Goal: Information Seeking & Learning: Learn about a topic

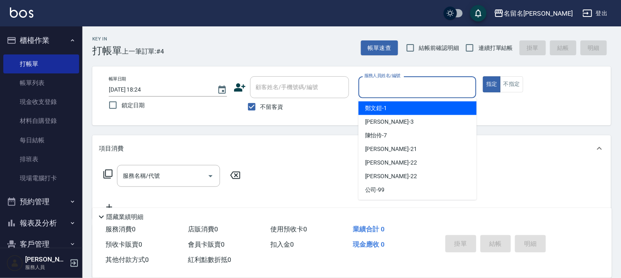
click at [420, 83] on input "服務人員姓名/編號" at bounding box center [417, 87] width 111 height 14
type input "鄭文鎧-1"
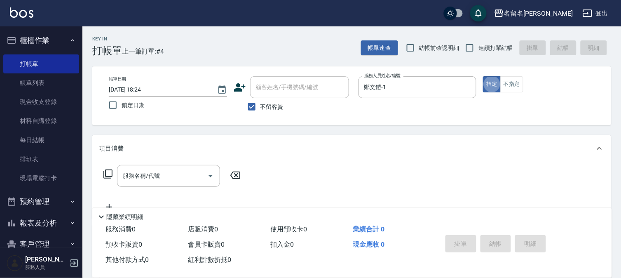
type button "true"
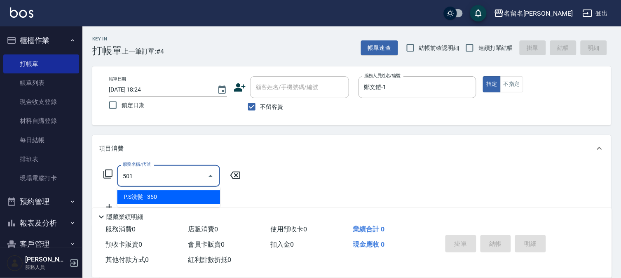
type input "P.S洗髮(501)"
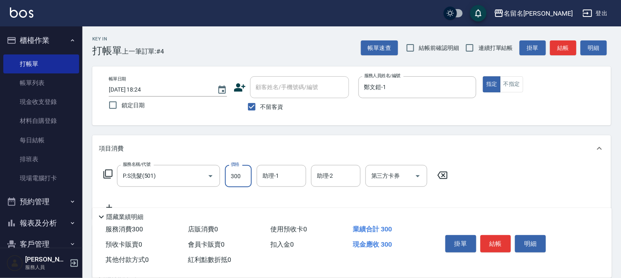
type input "300"
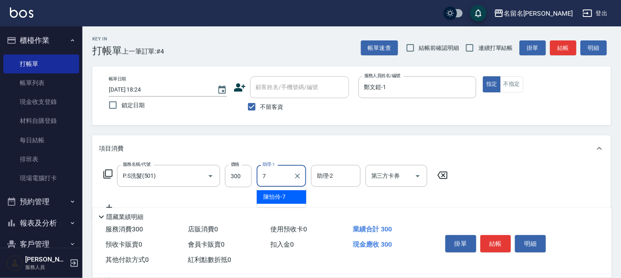
type input "陳怡伶-7"
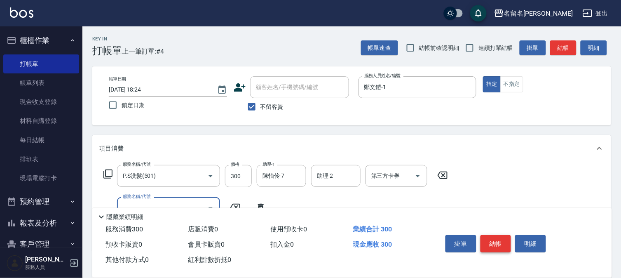
click at [501, 242] on button "結帳" at bounding box center [496, 243] width 31 height 17
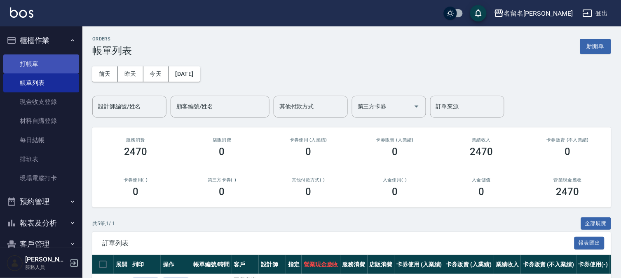
click at [47, 67] on link "打帳單" at bounding box center [41, 63] width 76 height 19
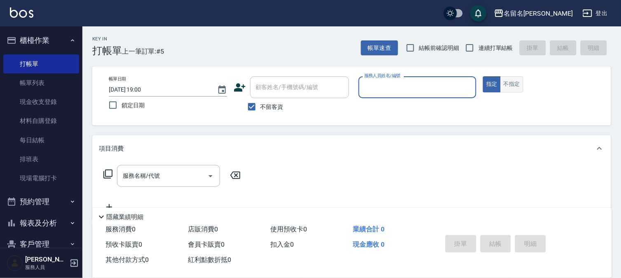
drag, startPoint x: 509, startPoint y: 88, endPoint x: 471, endPoint y: 87, distance: 38.7
click at [509, 87] on button "不指定" at bounding box center [511, 84] width 23 height 16
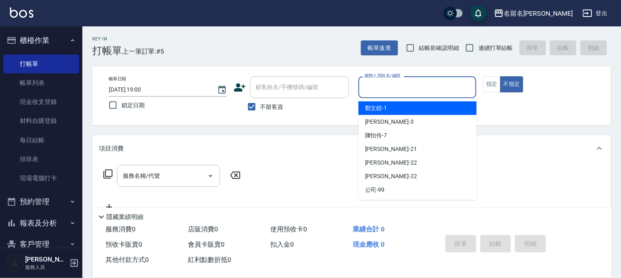
click at [454, 87] on input "服務人員姓名/編號" at bounding box center [417, 87] width 111 height 14
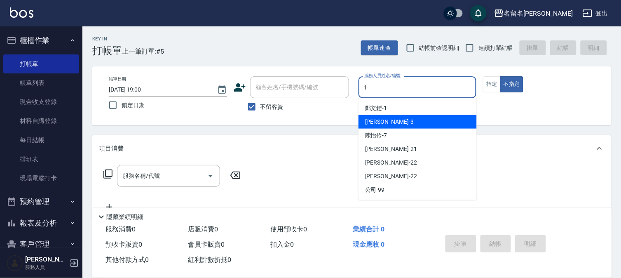
type input "鄭文鎧-1"
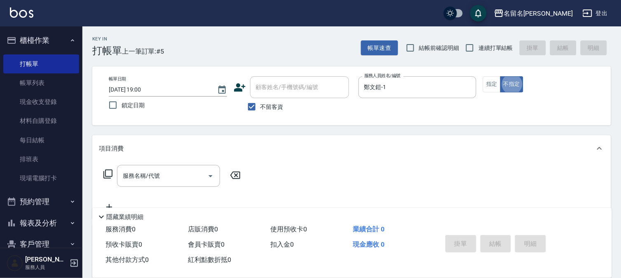
type button "false"
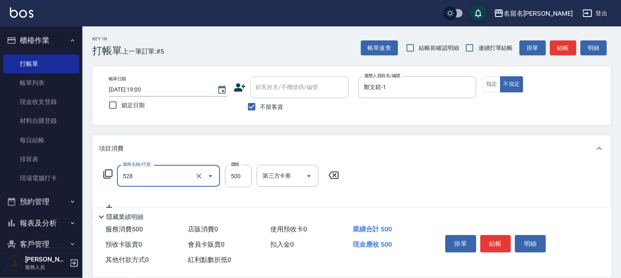
type input "頭皮養護B(528)"
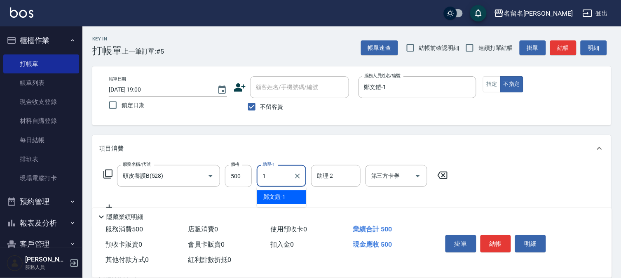
type input "鄭文鎧-1"
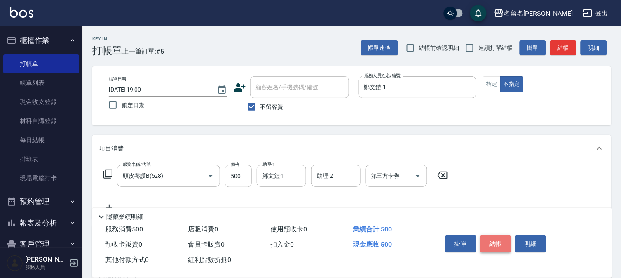
click at [504, 241] on button "結帳" at bounding box center [496, 243] width 31 height 17
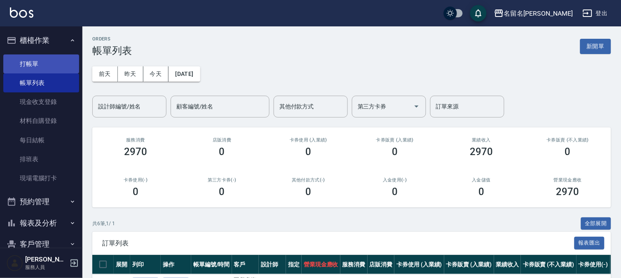
click at [42, 58] on link "打帳單" at bounding box center [41, 63] width 76 height 19
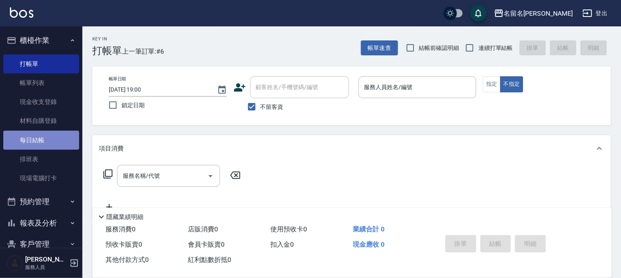
click at [55, 137] on link "每日結帳" at bounding box center [41, 140] width 76 height 19
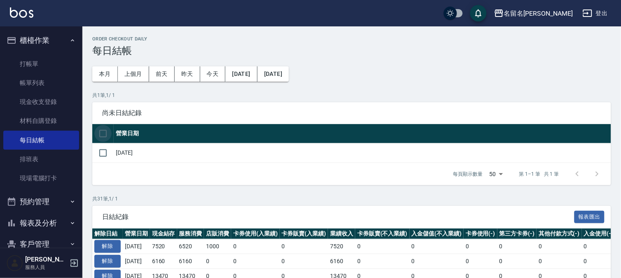
click at [102, 131] on input "checkbox" at bounding box center [102, 133] width 17 height 17
checkbox input "true"
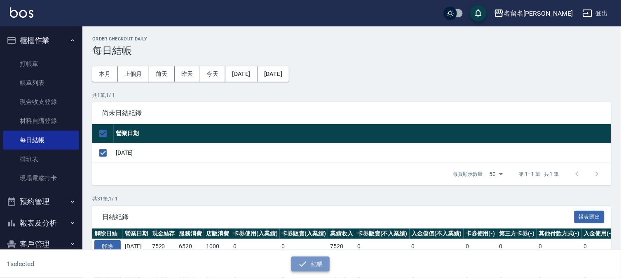
click at [308, 261] on button "結帳" at bounding box center [310, 263] width 38 height 15
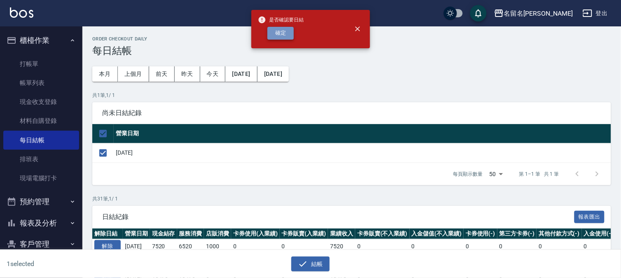
click at [283, 32] on button "確定" at bounding box center [280, 33] width 26 height 13
checkbox input "false"
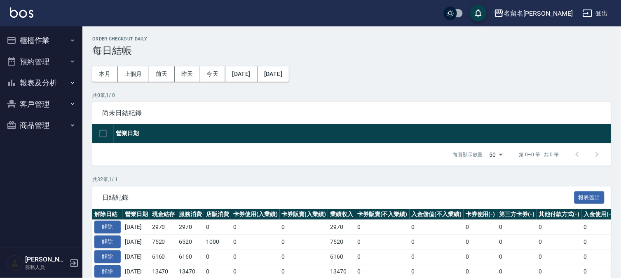
click at [49, 81] on button "報表及分析" at bounding box center [41, 82] width 76 height 21
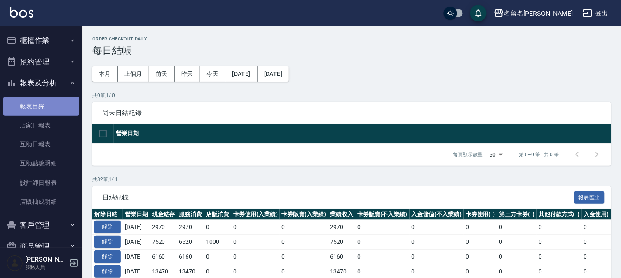
click at [46, 103] on link "報表目錄" at bounding box center [41, 106] width 76 height 19
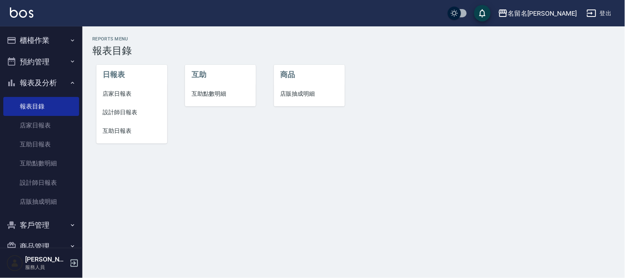
click at [120, 94] on span "店家日報表" at bounding box center [132, 93] width 58 height 9
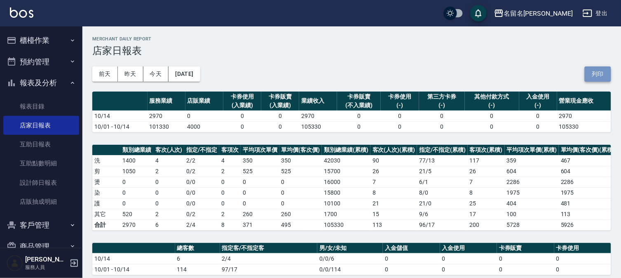
click at [596, 73] on button "列印" at bounding box center [598, 73] width 26 height 15
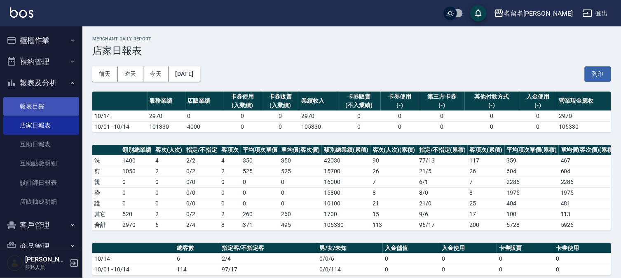
click at [49, 104] on link "報表目錄" at bounding box center [41, 106] width 76 height 19
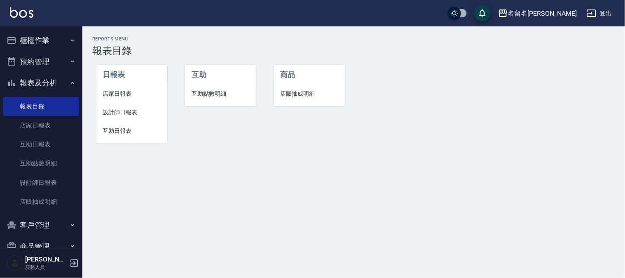
click at [118, 113] on span "設計師日報表" at bounding box center [132, 112] width 58 height 9
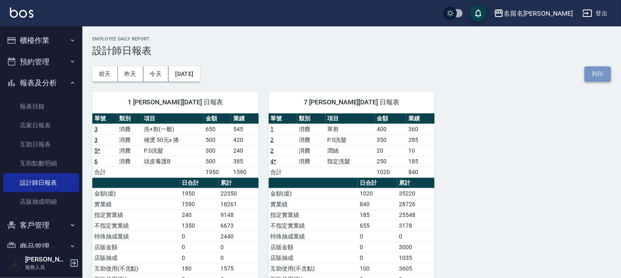
drag, startPoint x: 599, startPoint y: 68, endPoint x: 480, endPoint y: 245, distance: 213.5
click at [599, 66] on button "列印" at bounding box center [598, 73] width 26 height 15
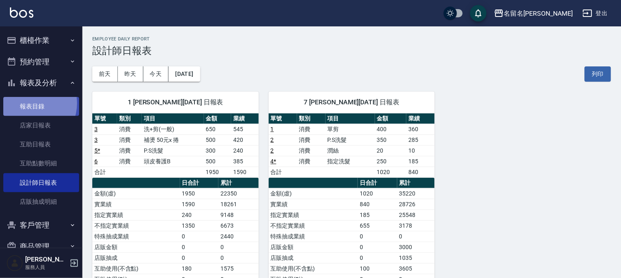
click at [30, 103] on link "報表目錄" at bounding box center [41, 106] width 76 height 19
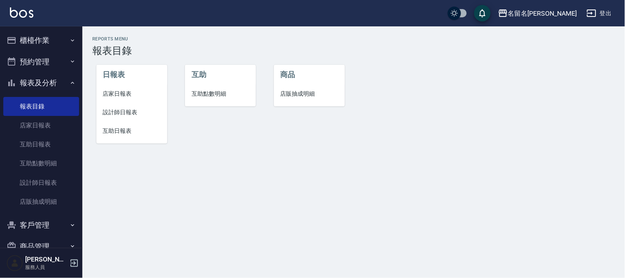
click at [120, 132] on span "互助日報表" at bounding box center [132, 131] width 58 height 9
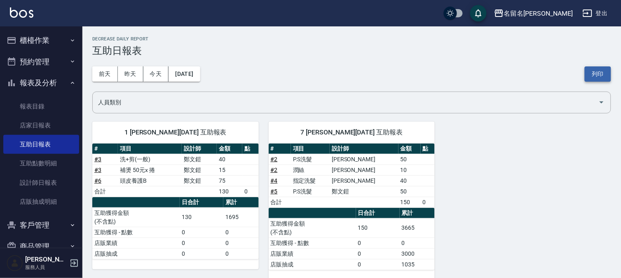
click at [601, 70] on button "列印" at bounding box center [598, 73] width 26 height 15
